Goal: Task Accomplishment & Management: Use online tool/utility

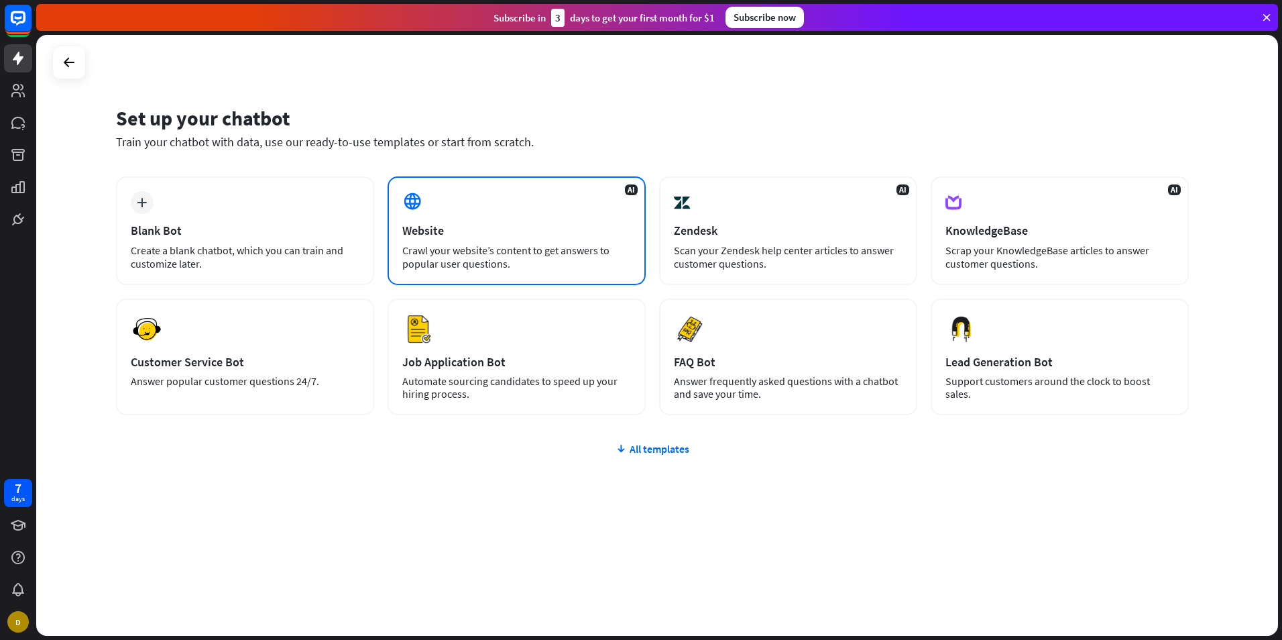
click at [524, 207] on div "AI Website Crawl your website’s content to get answers to popular user question…" at bounding box center [517, 230] width 258 height 109
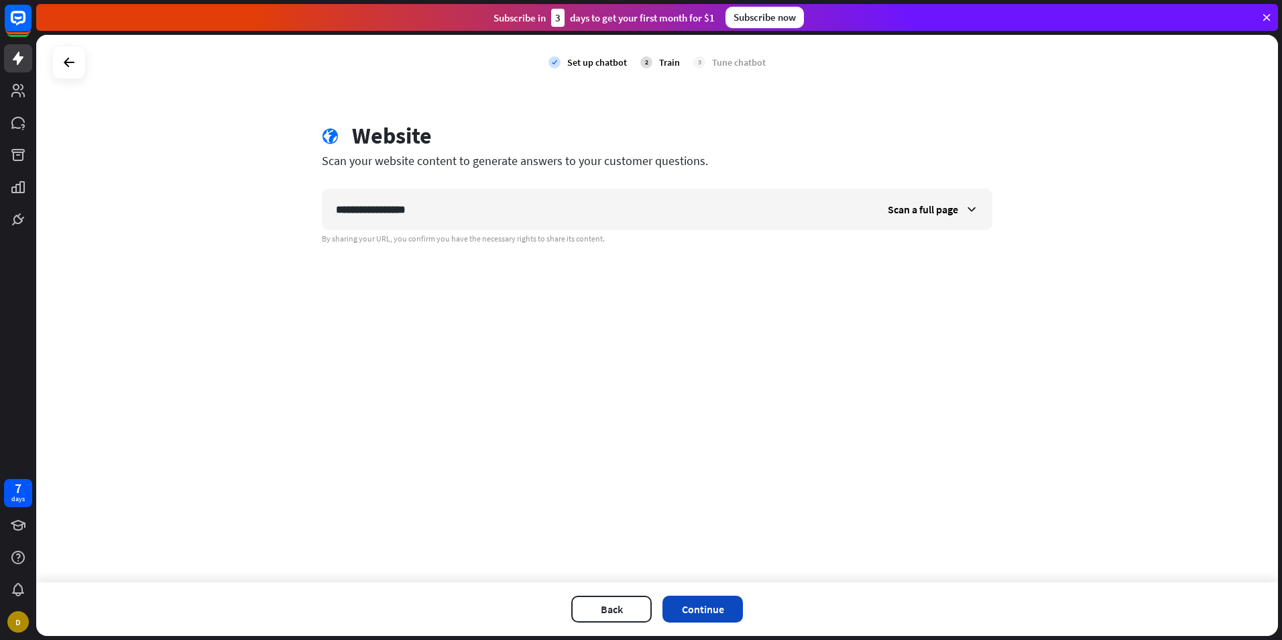
type input "**********"
click at [722, 606] on button "Continue" at bounding box center [703, 608] width 80 height 27
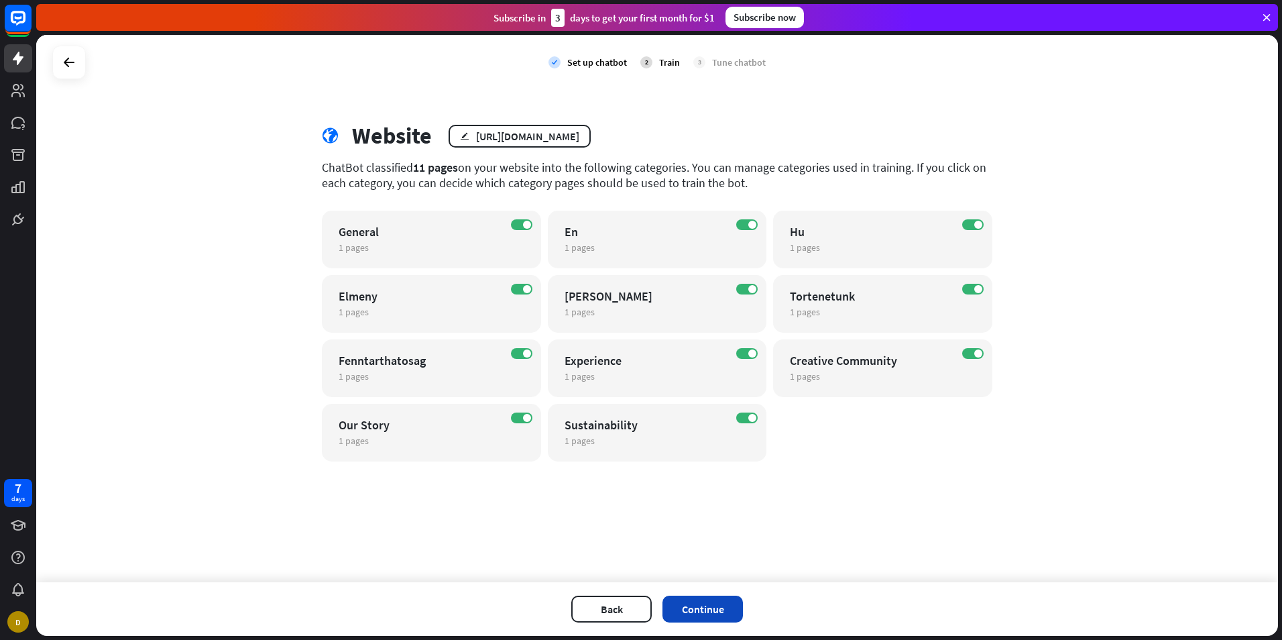
click at [707, 608] on button "Continue" at bounding box center [703, 608] width 80 height 27
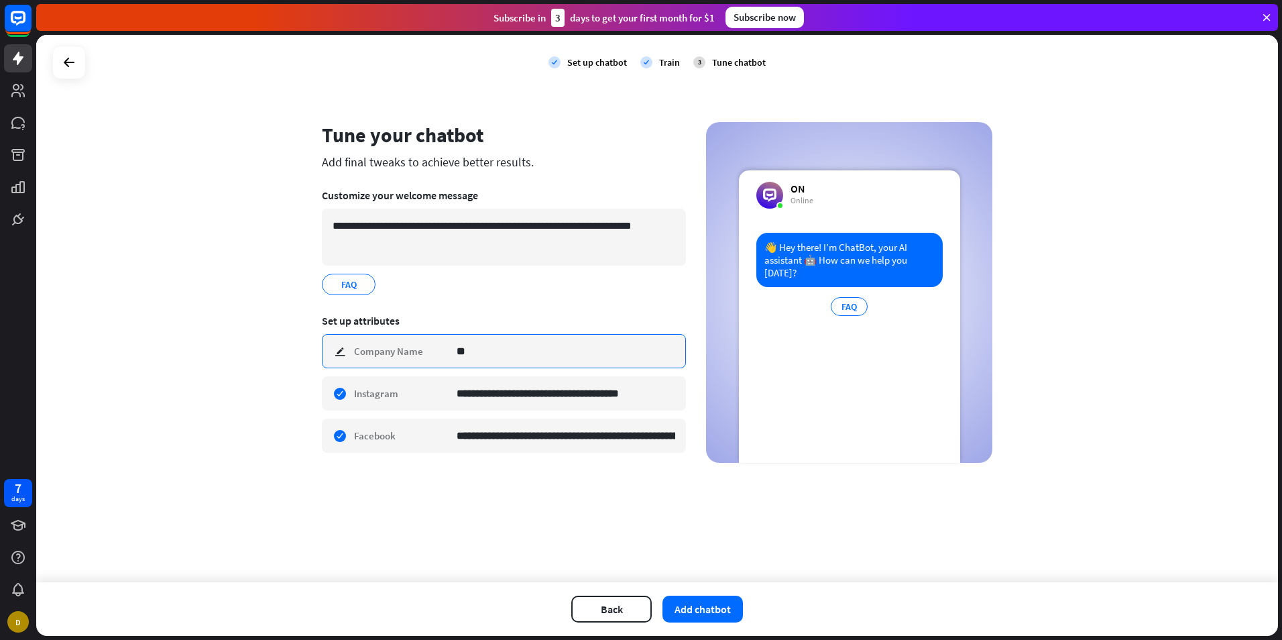
type input "*"
type input "****"
click at [707, 608] on button "Add chatbot" at bounding box center [703, 608] width 80 height 27
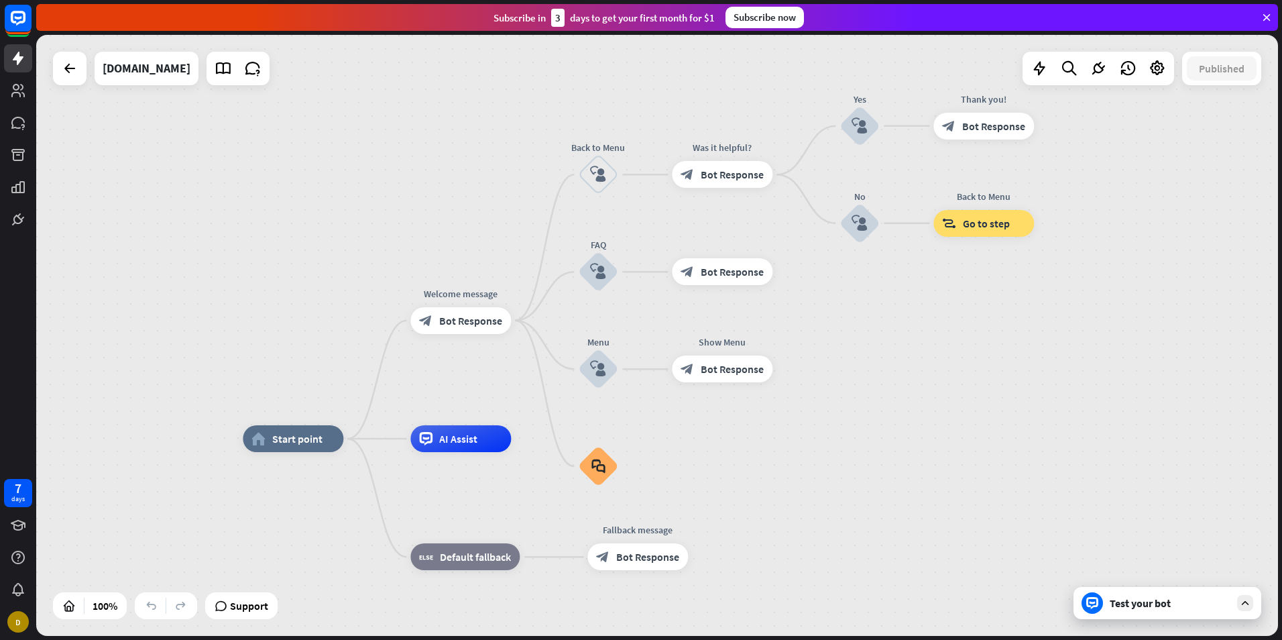
drag, startPoint x: 760, startPoint y: 345, endPoint x: 718, endPoint y: 449, distance: 111.3
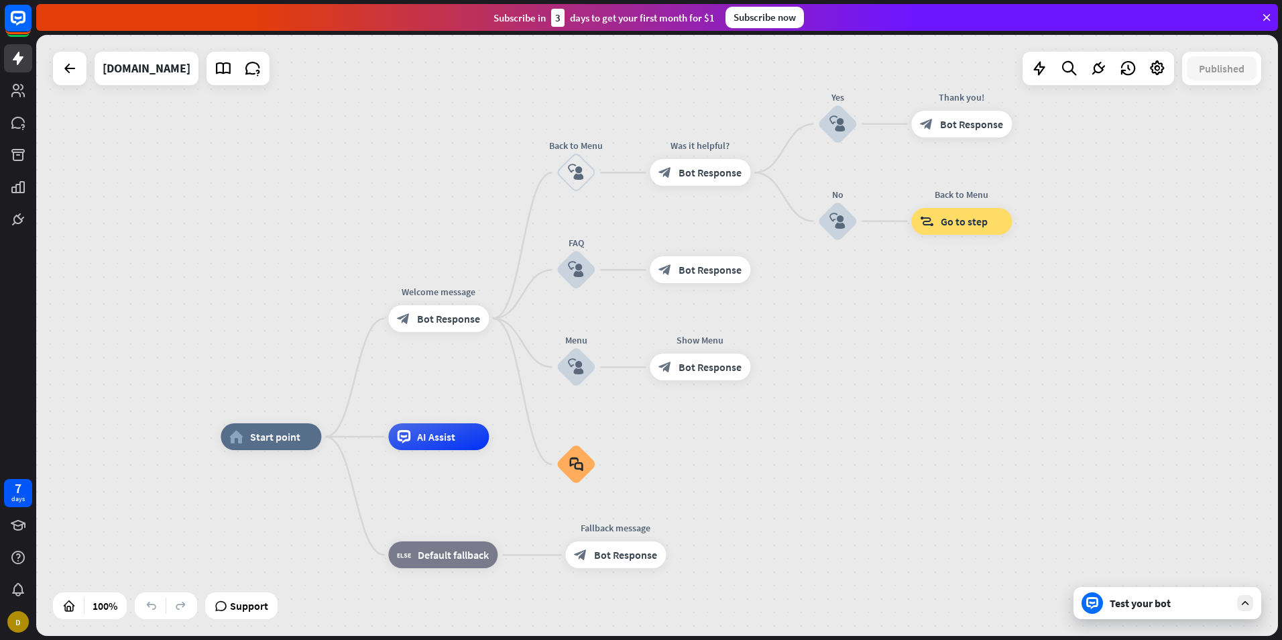
drag, startPoint x: 753, startPoint y: 446, endPoint x: 731, endPoint y: 444, distance: 22.2
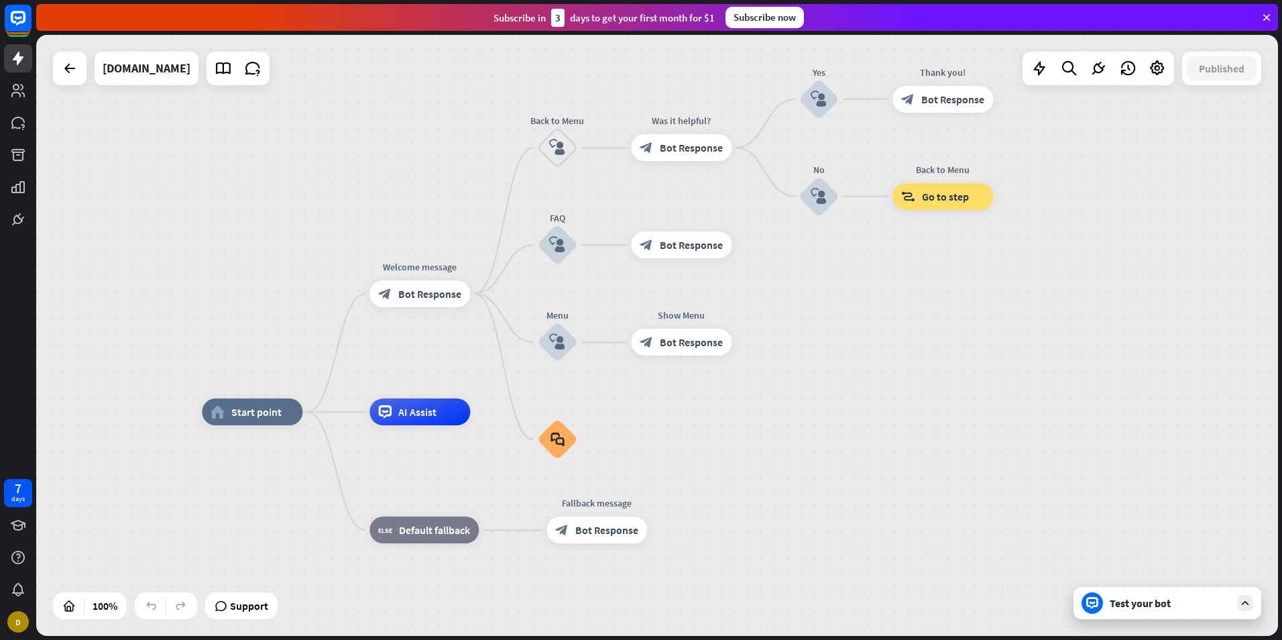
drag, startPoint x: 710, startPoint y: 460, endPoint x: 692, endPoint y: 435, distance: 30.7
click at [20, 125] on icon at bounding box center [18, 123] width 16 height 16
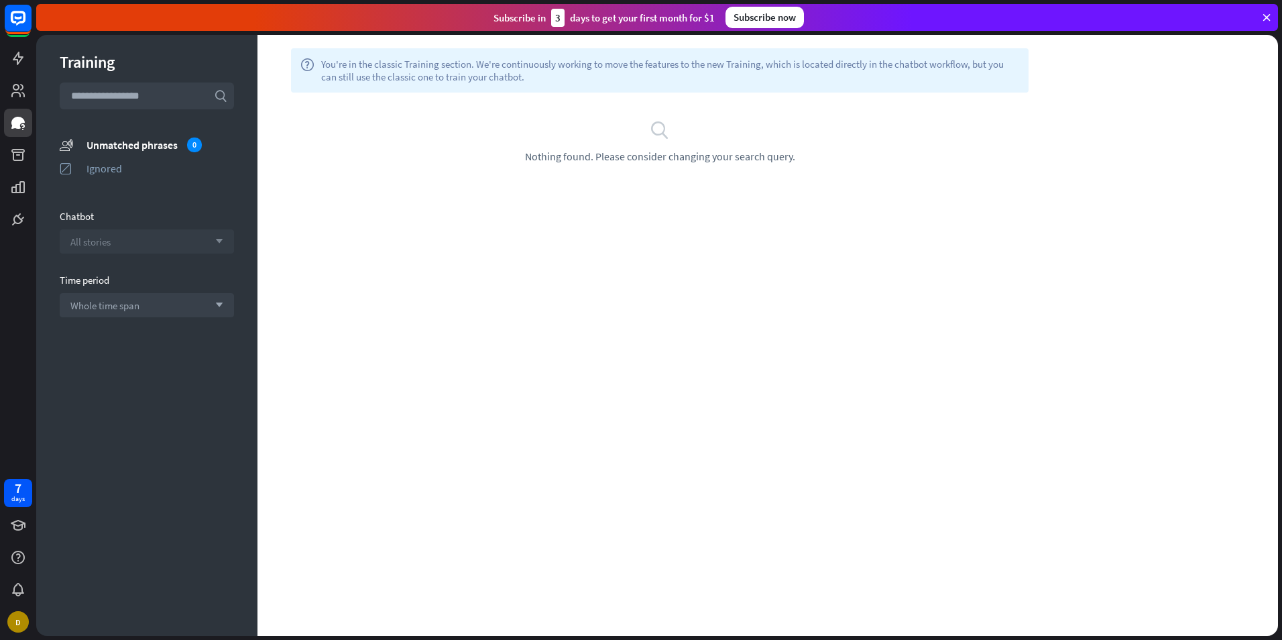
click at [109, 245] on span "All stories" at bounding box center [90, 241] width 40 height 13
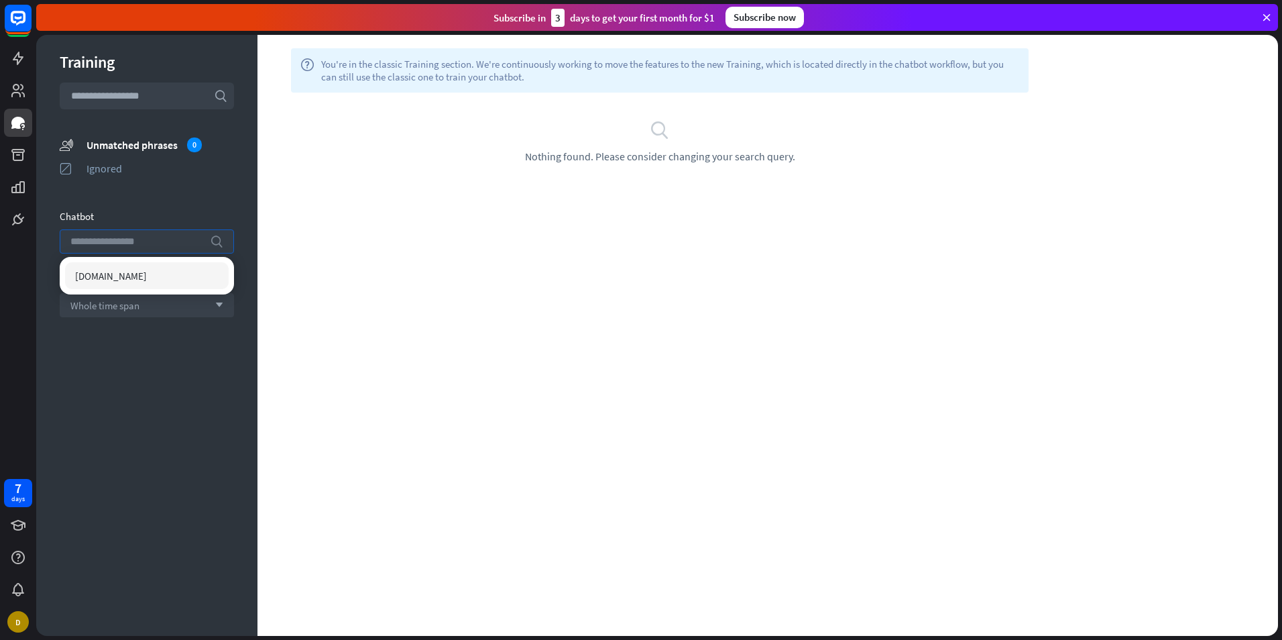
click at [123, 278] on span "[DOMAIN_NAME]" at bounding box center [111, 276] width 72 height 13
click at [357, 208] on div "help You're in the classic Training section. We're continuously working to move…" at bounding box center [767, 335] width 1021 height 601
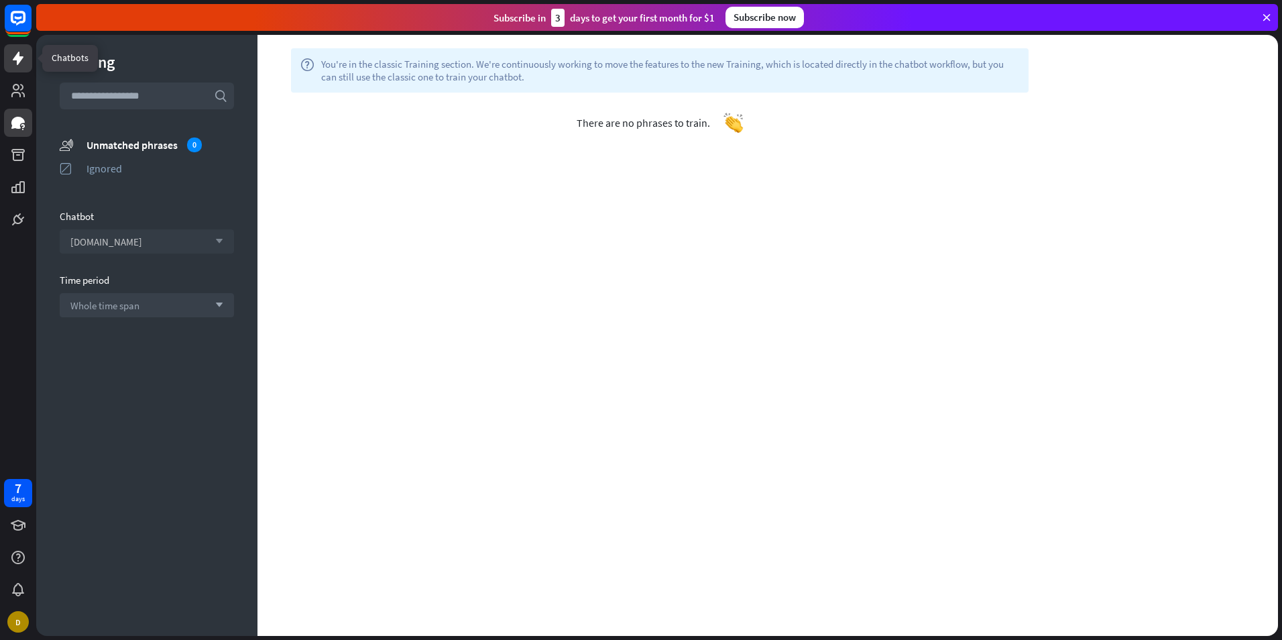
click at [14, 59] on icon at bounding box center [18, 58] width 11 height 13
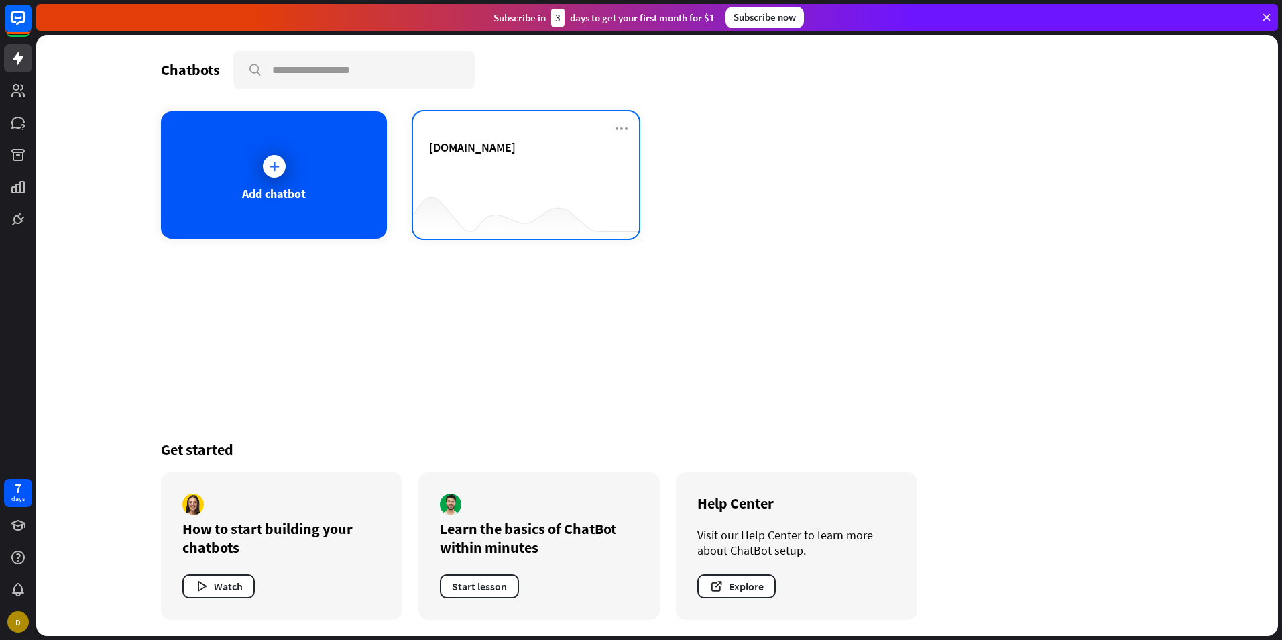
click at [521, 178] on div "[DOMAIN_NAME]" at bounding box center [526, 162] width 194 height 47
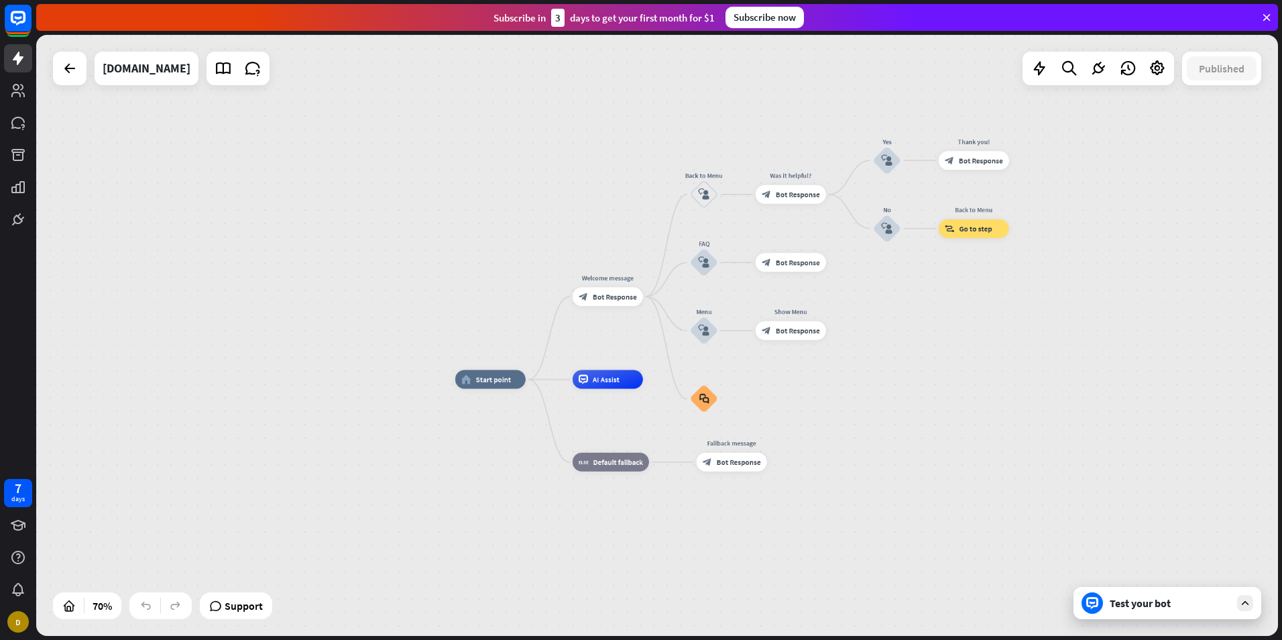
drag, startPoint x: 884, startPoint y: 294, endPoint x: 878, endPoint y: 328, distance: 34.1
click at [878, 328] on div "home_2 Start point Welcome message block_bot_response Bot Response Back to Menu…" at bounding box center [657, 335] width 1242 height 601
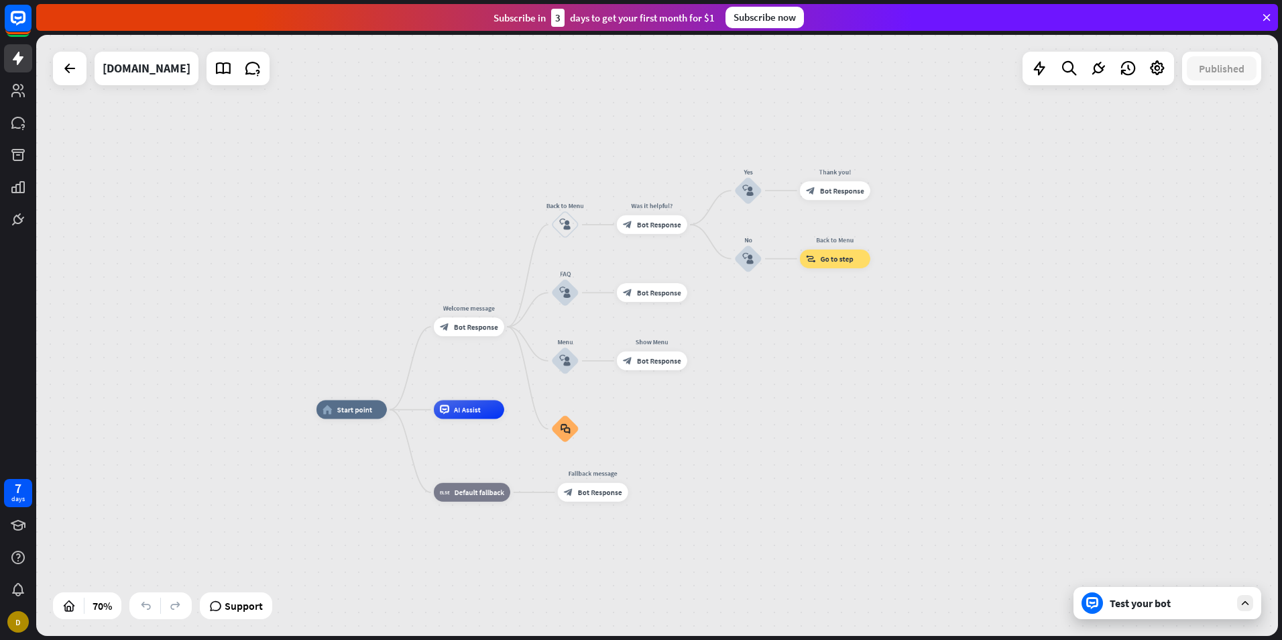
drag, startPoint x: 955, startPoint y: 348, endPoint x: 836, endPoint y: 374, distance: 122.1
click at [836, 374] on div "home_2 Start point Welcome message block_bot_response Bot Response Back to Menu…" at bounding box center [657, 335] width 1242 height 601
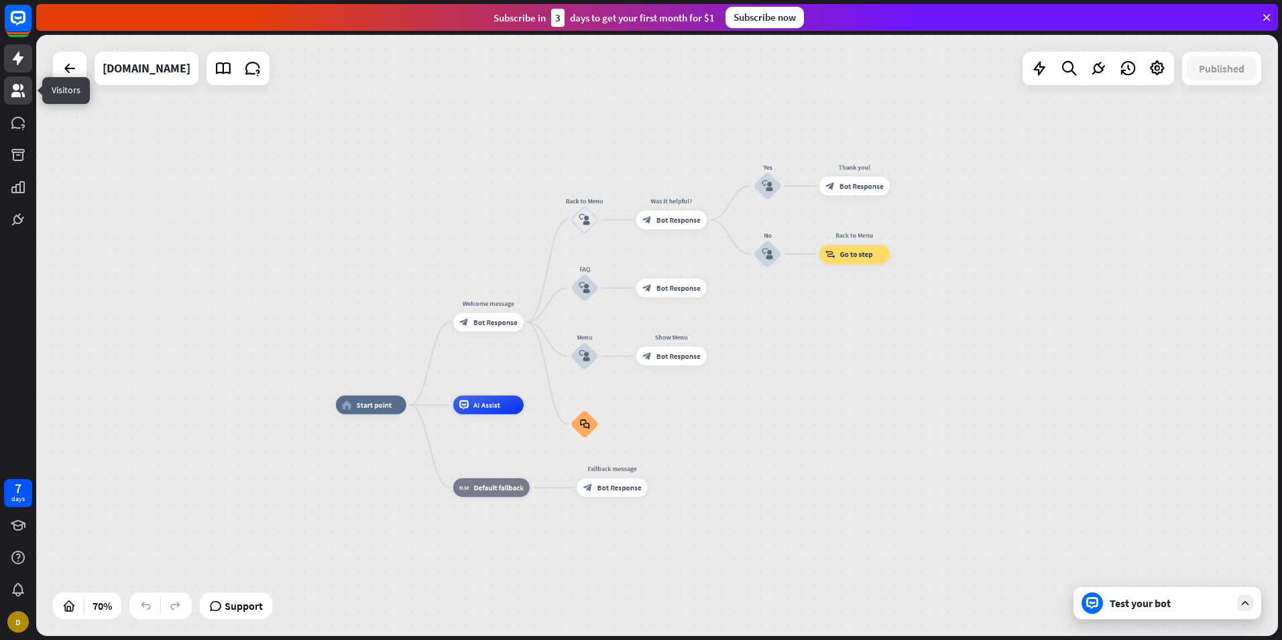
click at [13, 96] on icon at bounding box center [17, 90] width 13 height 13
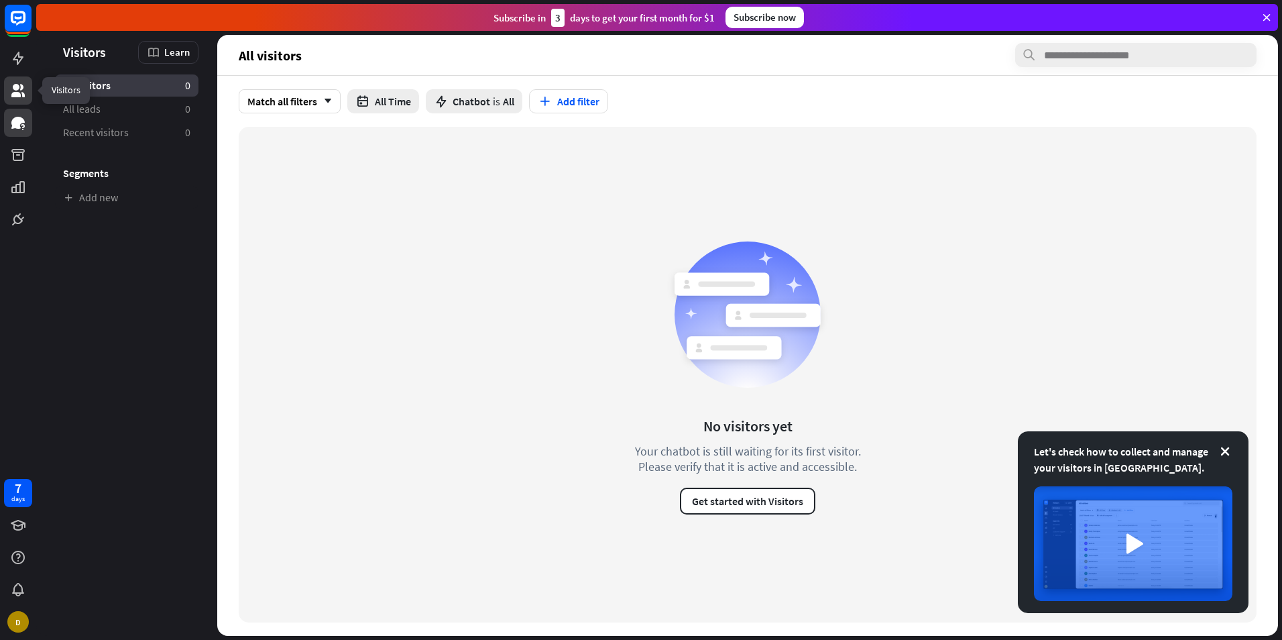
click at [17, 125] on icon at bounding box center [17, 123] width 13 height 12
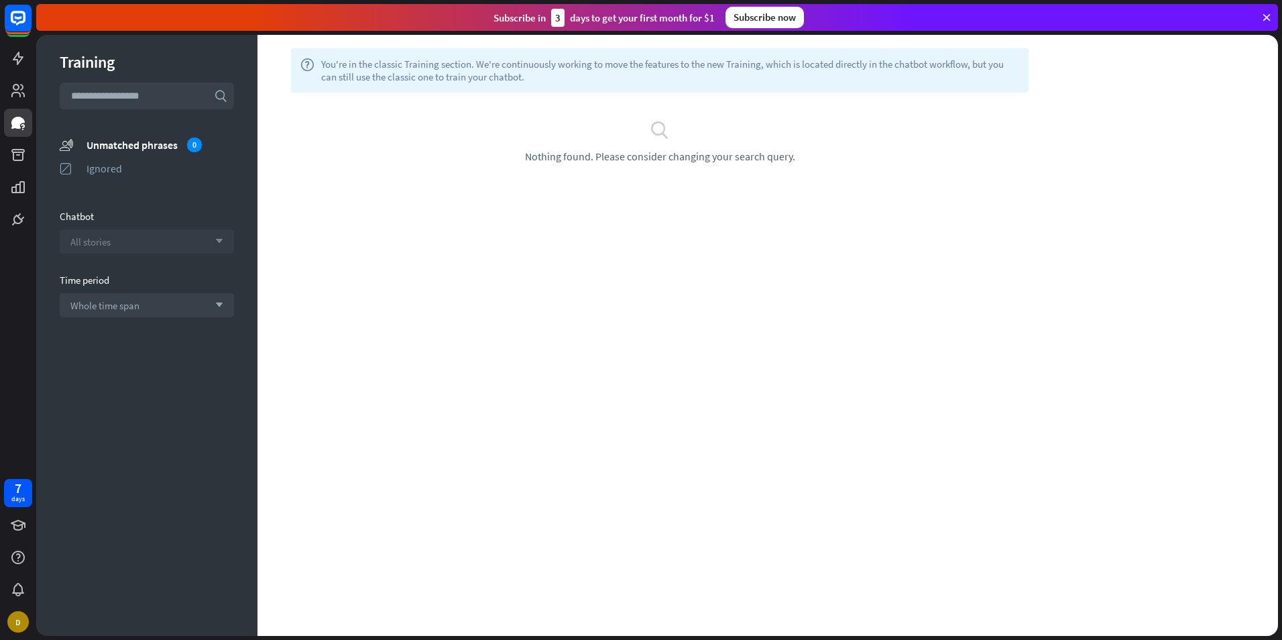
click at [129, 243] on div "All stories arrow_down" at bounding box center [147, 241] width 174 height 24
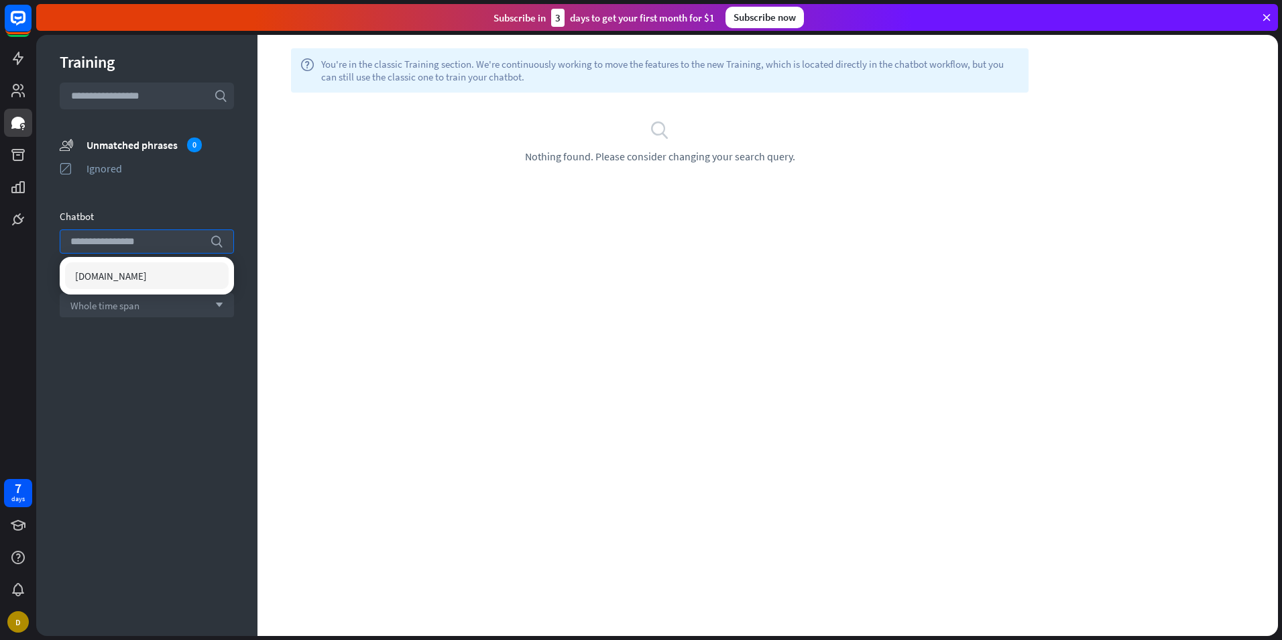
click at [131, 276] on span "[DOMAIN_NAME]" at bounding box center [111, 276] width 72 height 13
click at [438, 201] on div "help You're in the classic Training section. We're continuously working to move…" at bounding box center [767, 335] width 1021 height 601
